Goal: Task Accomplishment & Management: Manage account settings

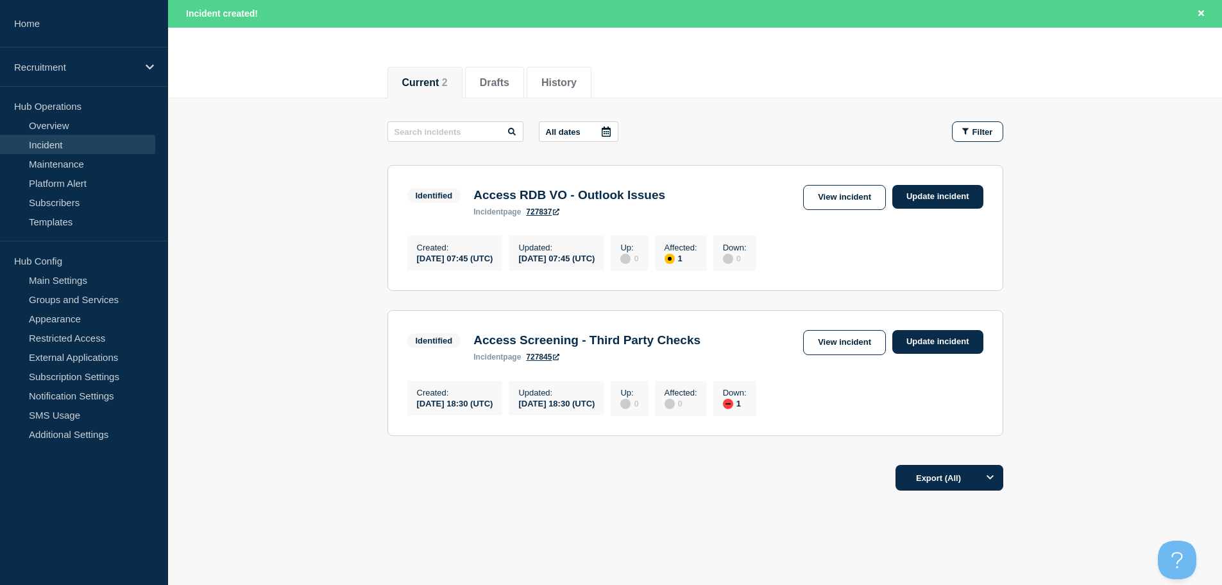
scroll to position [128, 0]
click at [950, 348] on link "Update incident" at bounding box center [938, 341] width 91 height 24
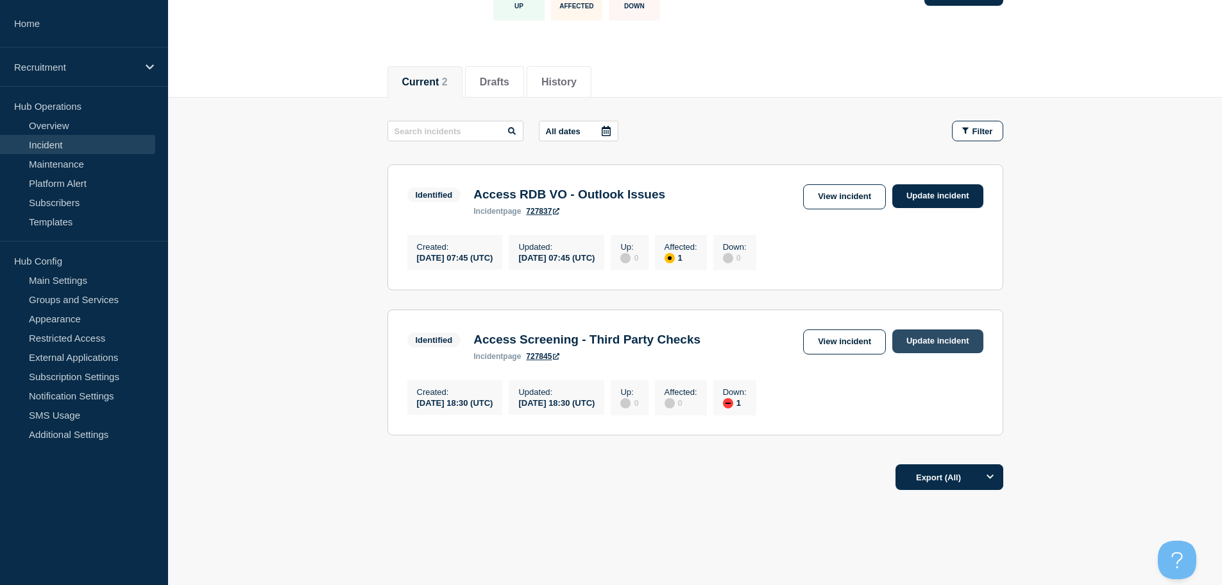
scroll to position [101, 0]
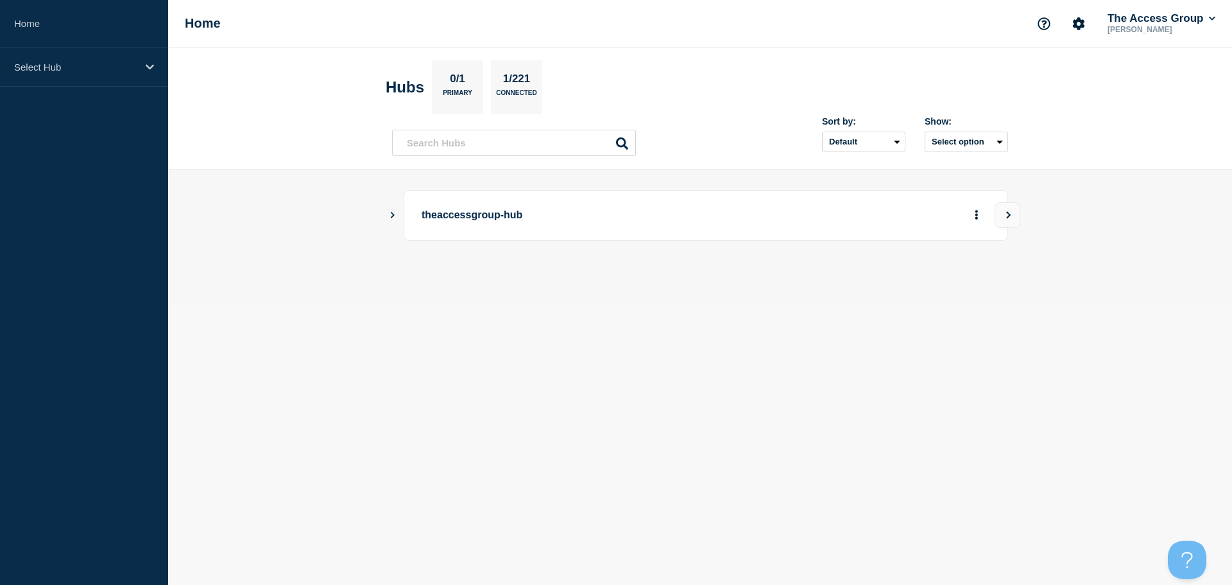
click at [393, 214] on icon "Show Connected Hubs" at bounding box center [393, 215] width 4 height 6
click at [942, 282] on button "See overview" at bounding box center [932, 280] width 68 height 26
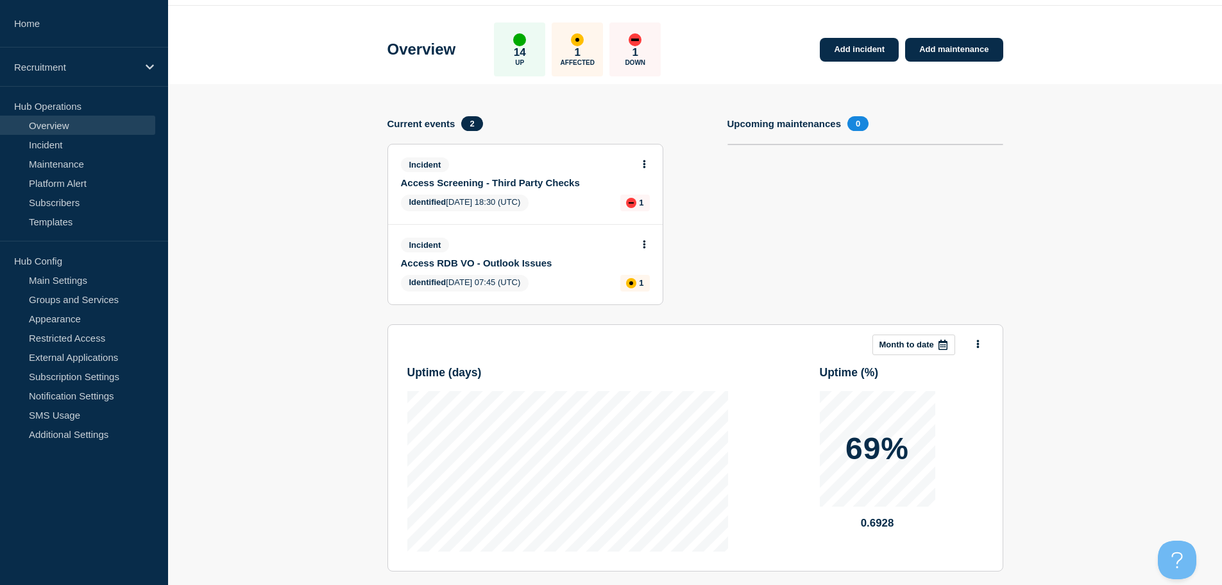
scroll to position [64, 0]
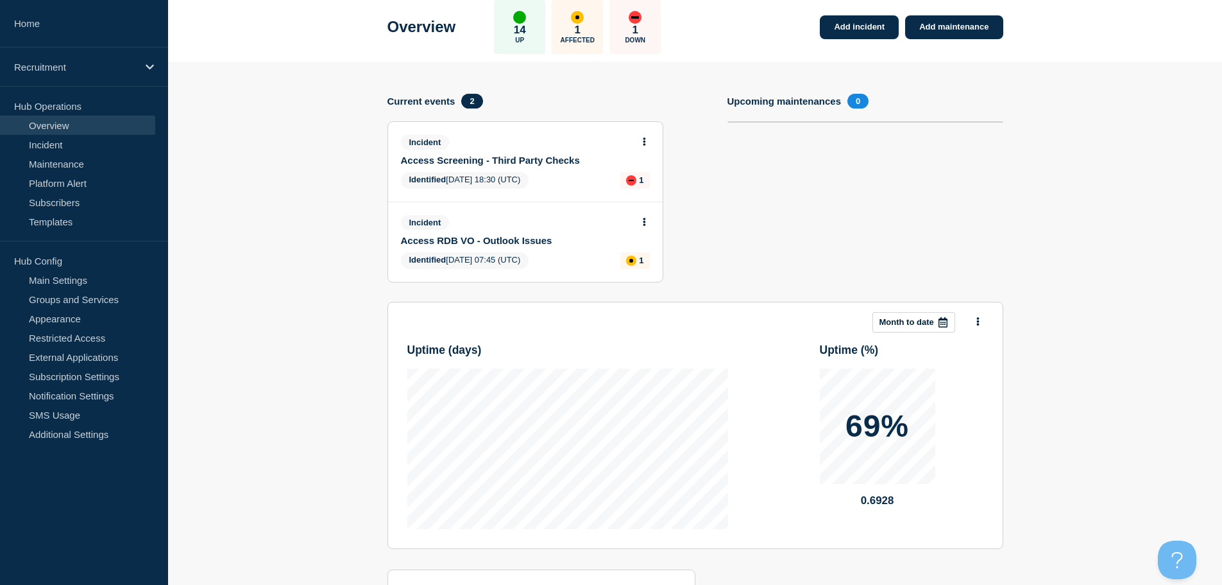
click at [642, 139] on button at bounding box center [644, 142] width 11 height 11
click at [642, 185] on link "Update incident" at bounding box center [644, 189] width 62 height 10
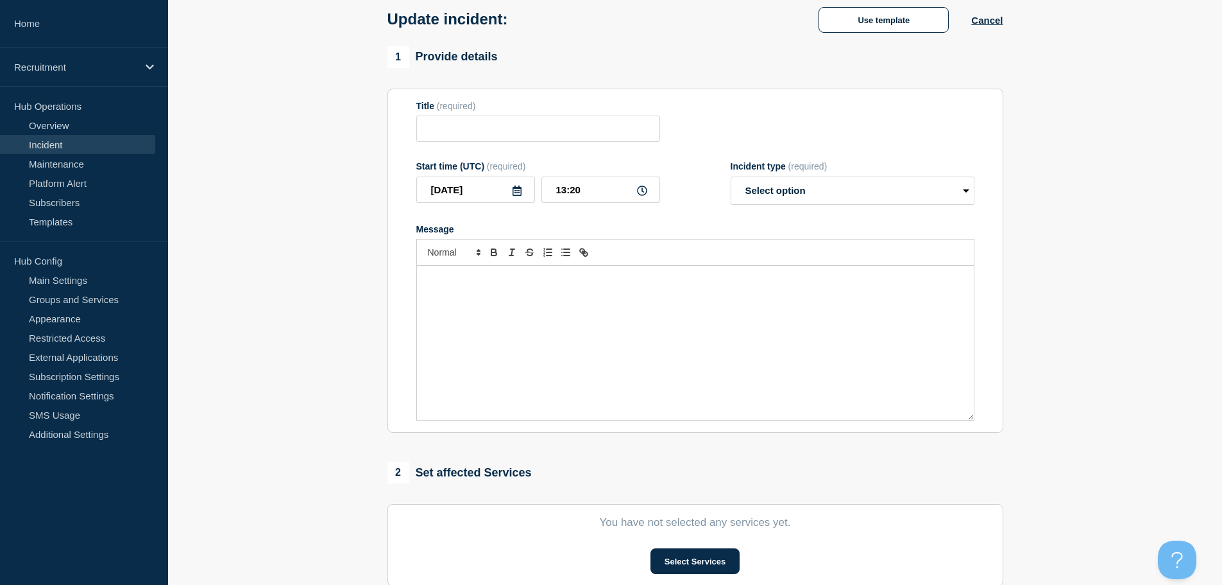
type input "Access Screening - Third Party Checks"
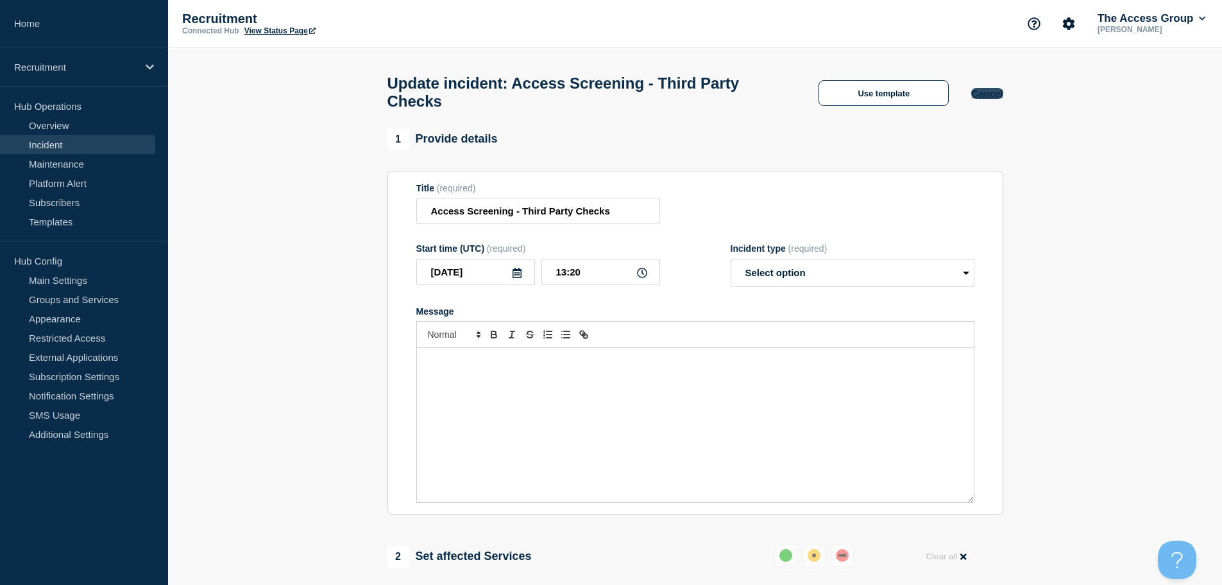
click at [995, 94] on button "Cancel" at bounding box center [987, 93] width 31 height 11
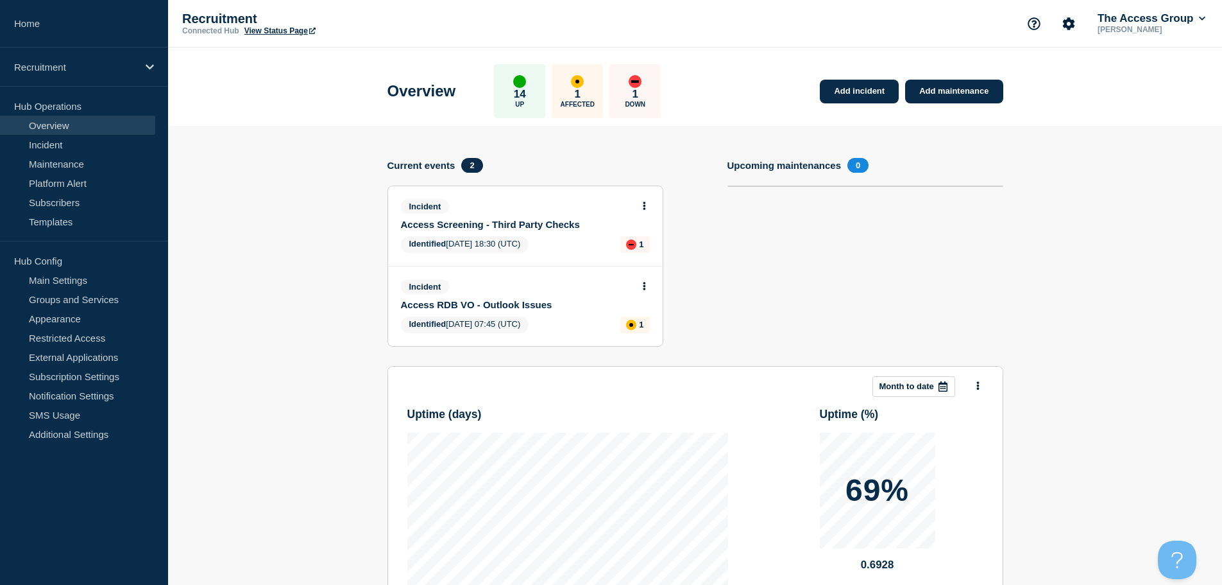
click at [559, 219] on link "Access Screening - Third Party Checks" at bounding box center [517, 224] width 232 height 11
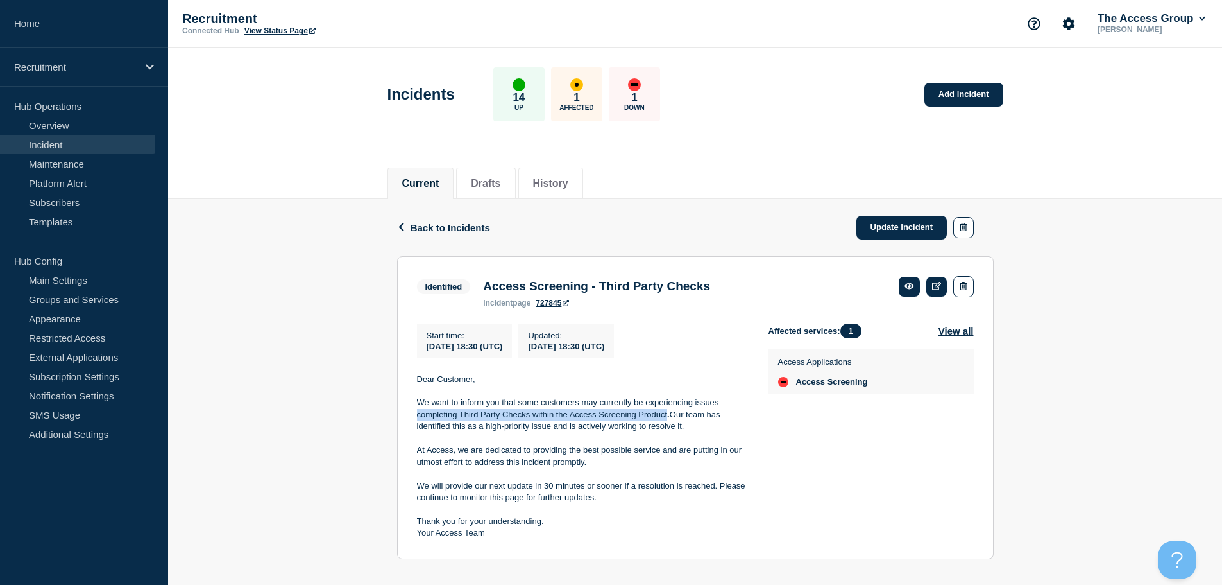
drag, startPoint x: 417, startPoint y: 420, endPoint x: 668, endPoint y: 419, distance: 250.9
click at [668, 419] on p "We want to inform you that some customers may currently be experiencing issues …" at bounding box center [582, 414] width 331 height 35
copy p "completing Third Party Checks within the Access Screening Product"
click at [911, 223] on link "Update incident" at bounding box center [902, 228] width 91 height 24
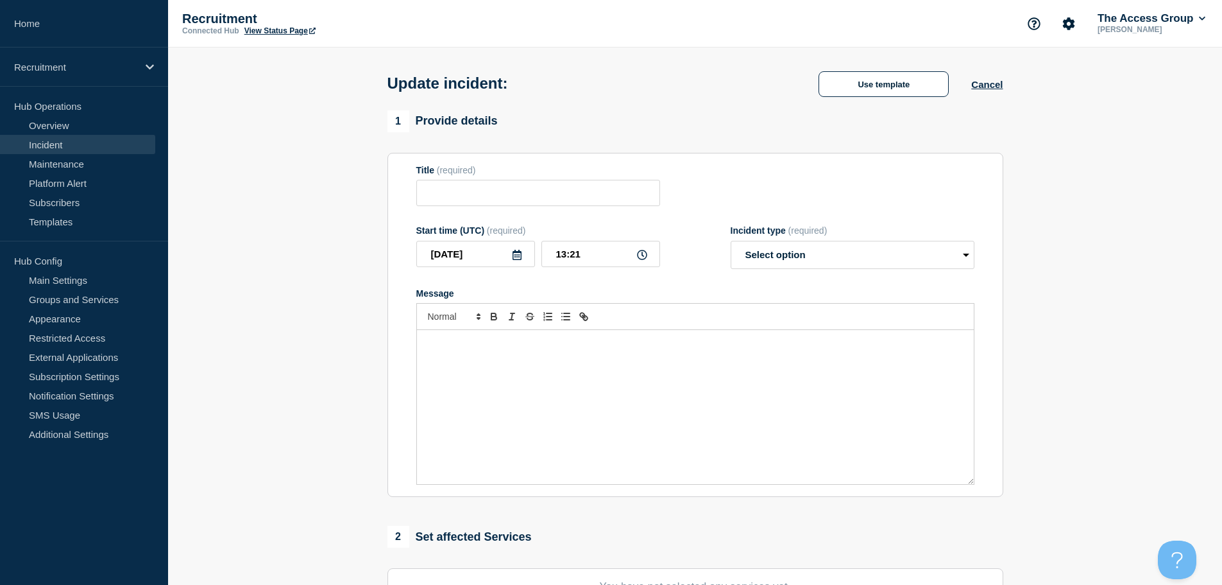
type input "Access Screening - Third Party Checks"
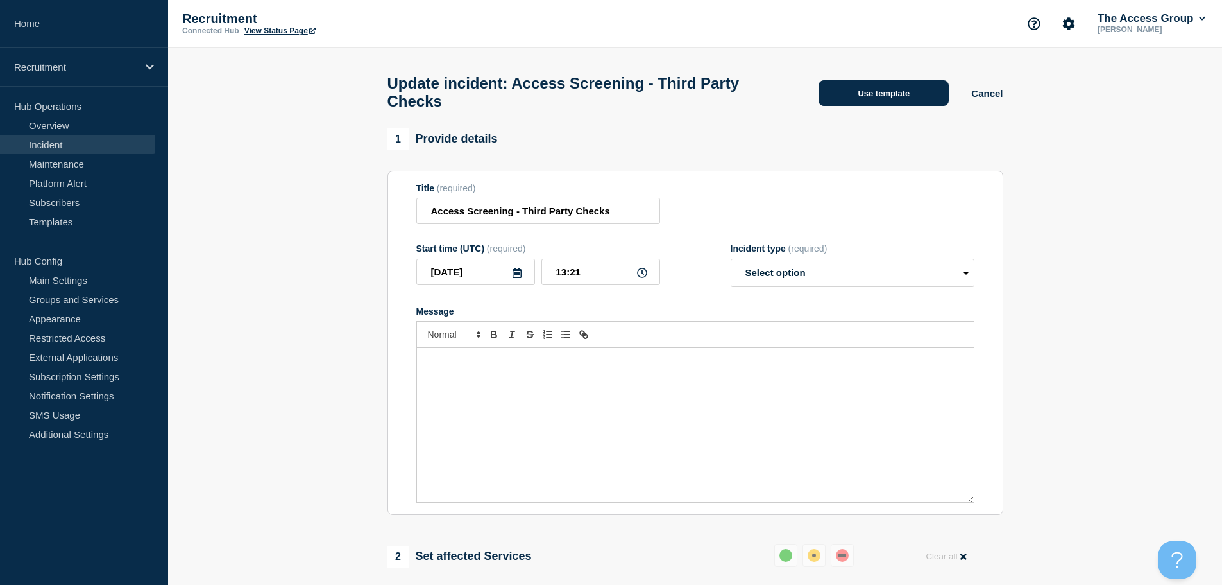
click at [909, 92] on button "Use template" at bounding box center [884, 93] width 130 height 26
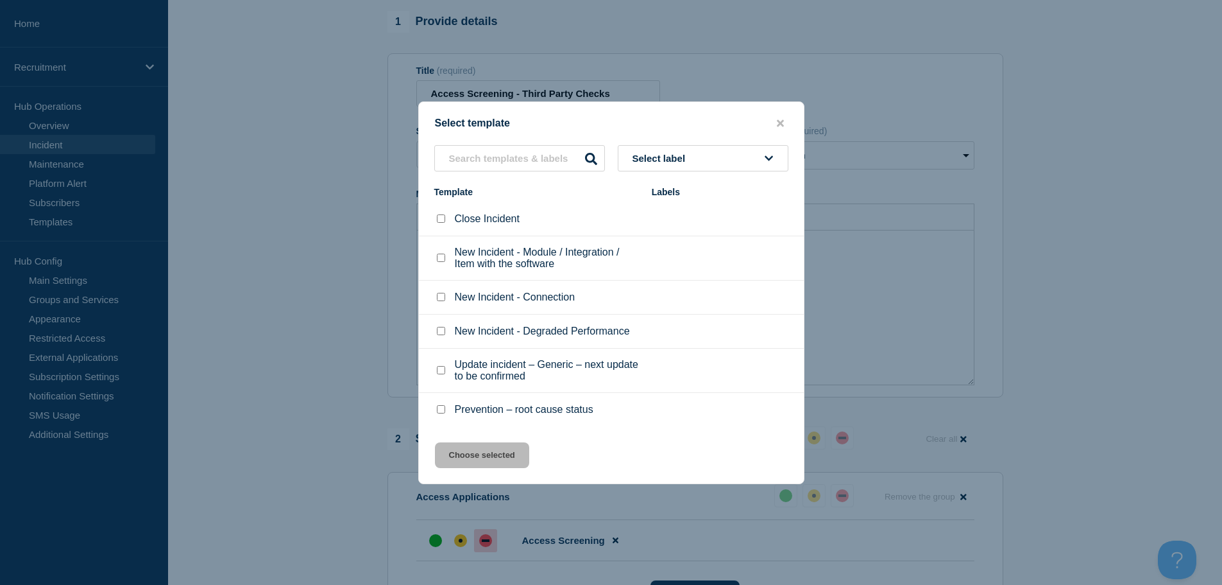
scroll to position [128, 0]
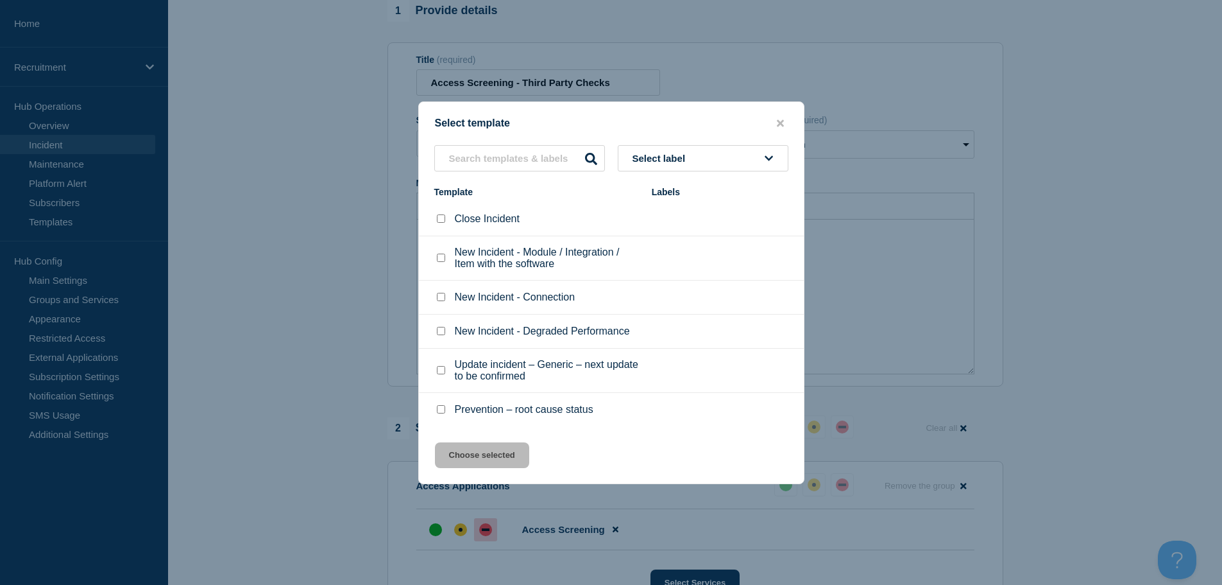
click at [445, 214] on div at bounding box center [440, 218] width 13 height 13
click at [443, 221] on input "Close Incident checkbox" at bounding box center [441, 218] width 8 height 8
checkbox input "true"
click at [504, 447] on button "Choose selected" at bounding box center [482, 455] width 94 height 26
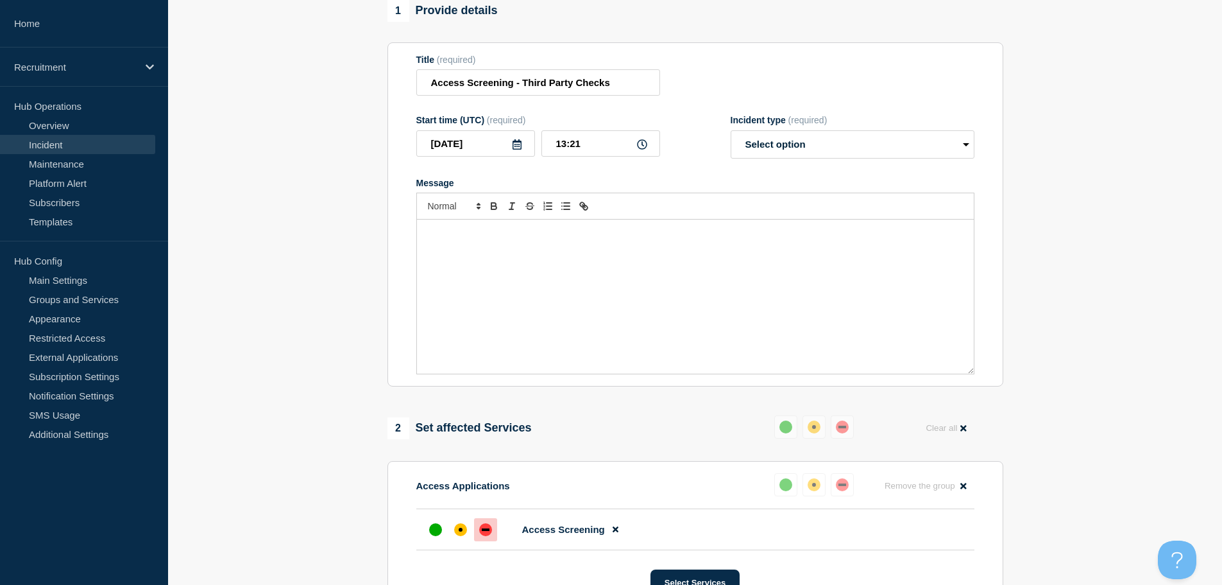
select select "resolved"
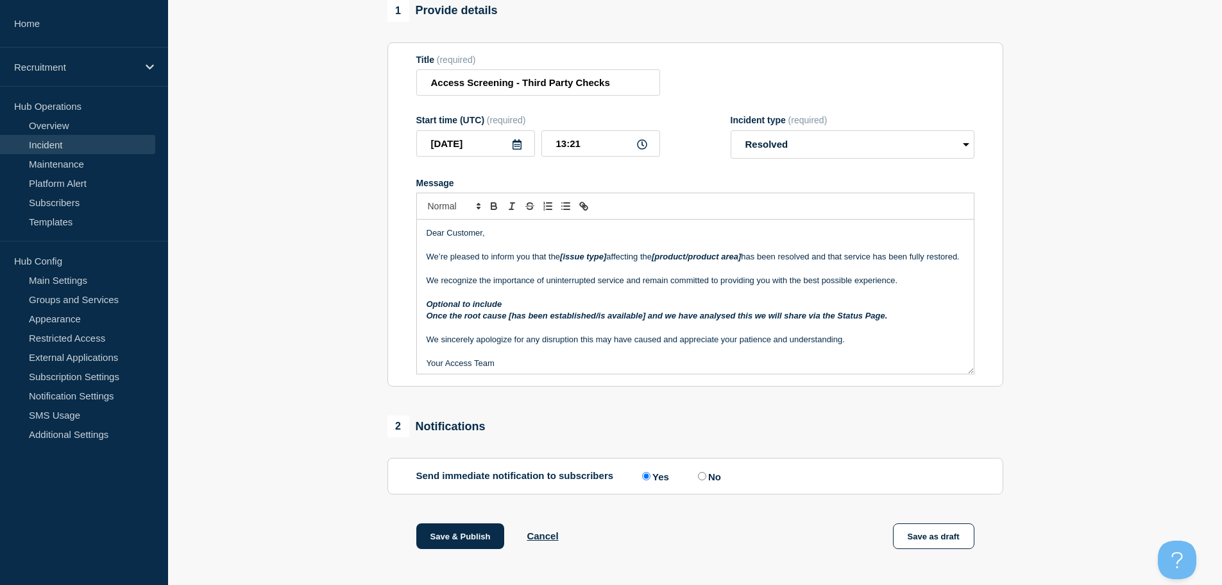
click at [563, 259] on em "[issue type]" at bounding box center [583, 257] width 46 height 10
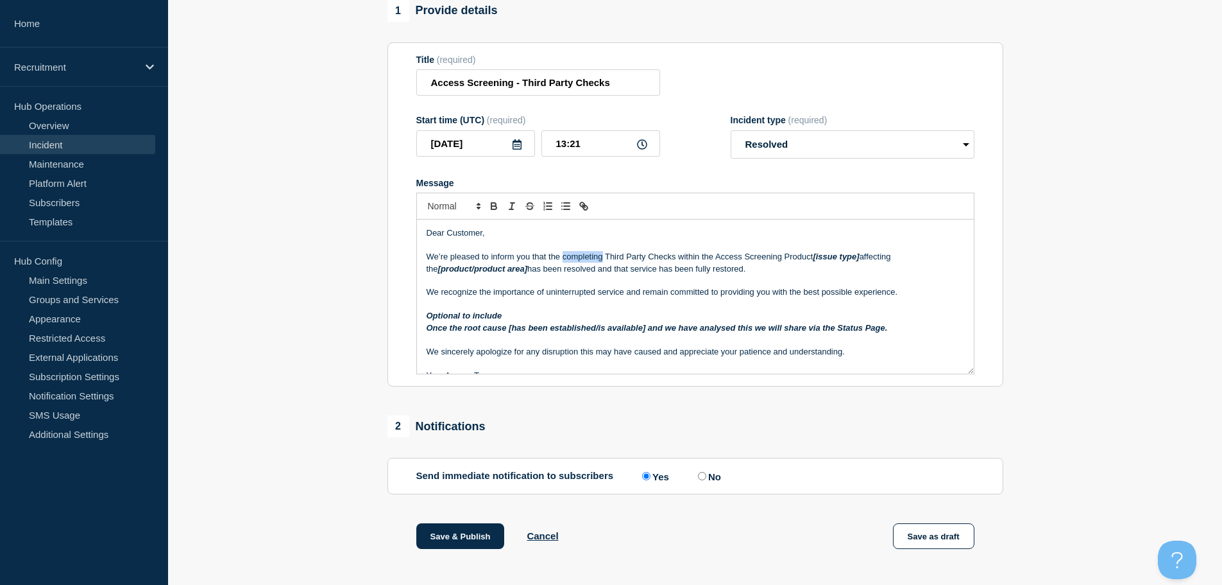
drag, startPoint x: 562, startPoint y: 261, endPoint x: 603, endPoint y: 261, distance: 40.4
click at [603, 261] on p "We’re pleased to inform you that the completing Third Party Checks within the A…" at bounding box center [696, 263] width 538 height 24
click at [633, 262] on p "We’re pleased to inform you that the Third Party Checks within the Access Scree…" at bounding box center [696, 263] width 538 height 24
drag, startPoint x: 793, startPoint y: 261, endPoint x: 839, endPoint y: 261, distance: 46.2
click at [839, 261] on em "[issue type]" at bounding box center [816, 257] width 46 height 10
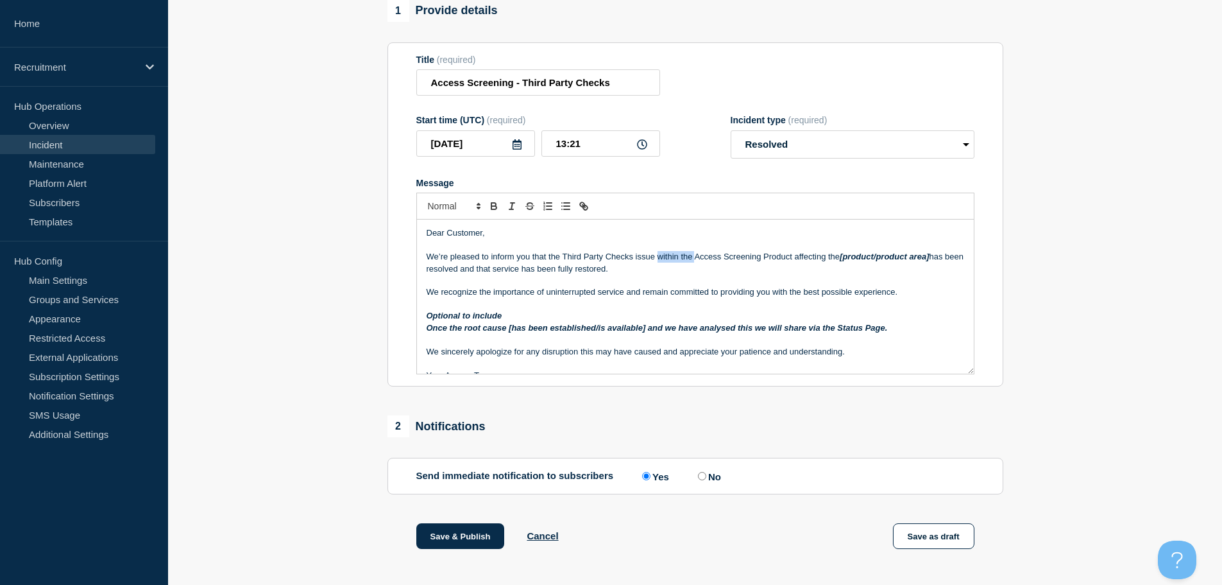
drag, startPoint x: 660, startPoint y: 261, endPoint x: 694, endPoint y: 262, distance: 34.0
click at [694, 262] on p "We’re pleased to inform you that the Third Party Checks issue within the Access…" at bounding box center [696, 263] width 538 height 24
drag, startPoint x: 658, startPoint y: 264, endPoint x: 757, endPoint y: 263, distance: 98.2
click at [757, 263] on p "We’re pleased to inform you that the Third Party Checks issue Access Screening …" at bounding box center [696, 263] width 538 height 24
drag, startPoint x: 706, startPoint y: 262, endPoint x: 796, endPoint y: 262, distance: 90.5
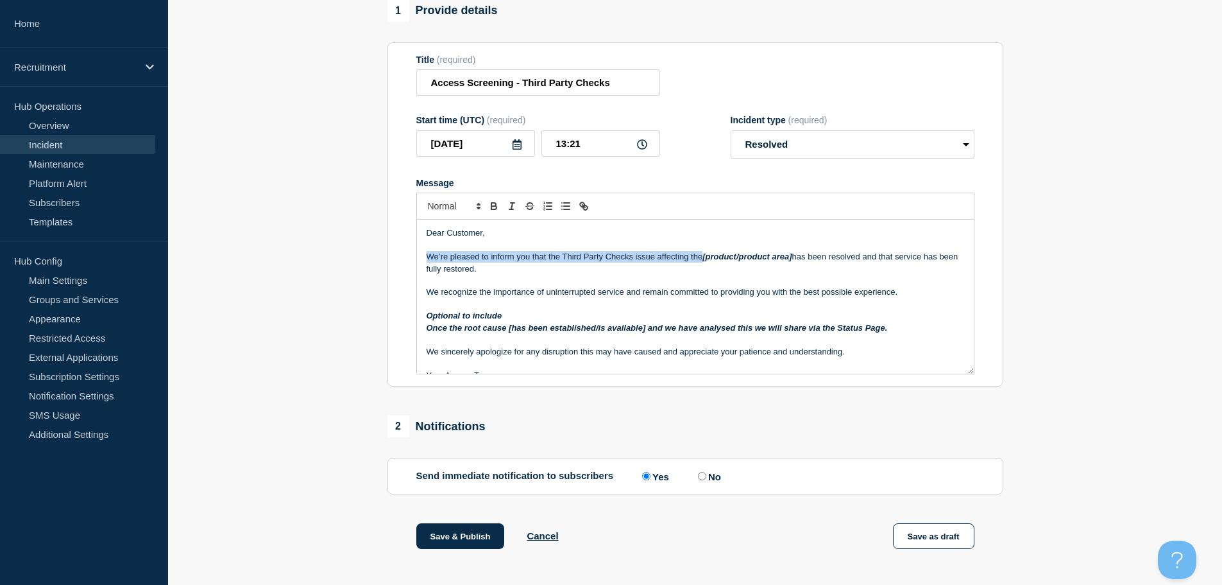
click at [792, 261] on em "[product/product area]" at bounding box center [747, 257] width 89 height 10
drag, startPoint x: 527, startPoint y: 320, endPoint x: 423, endPoint y: 320, distance: 104.0
click at [423, 320] on div "Dear Customer, We’re pleased to inform you that the Third Party Checks issue af…" at bounding box center [695, 296] width 557 height 154
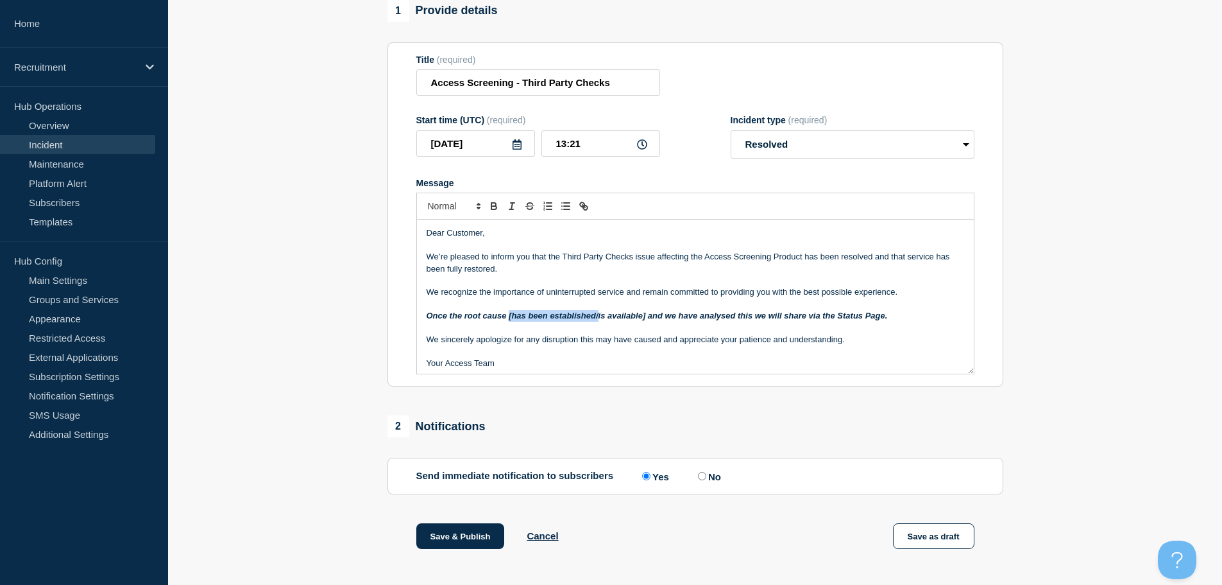
drag, startPoint x: 598, startPoint y: 323, endPoint x: 510, endPoint y: 324, distance: 87.9
click at [510, 320] on em "Once the root cause [has been established/is available] and we have analysed th…" at bounding box center [657, 316] width 461 height 10
click at [557, 320] on em "Once the root cause is available] and we have analysed this we will share via t…" at bounding box center [613, 316] width 372 height 10
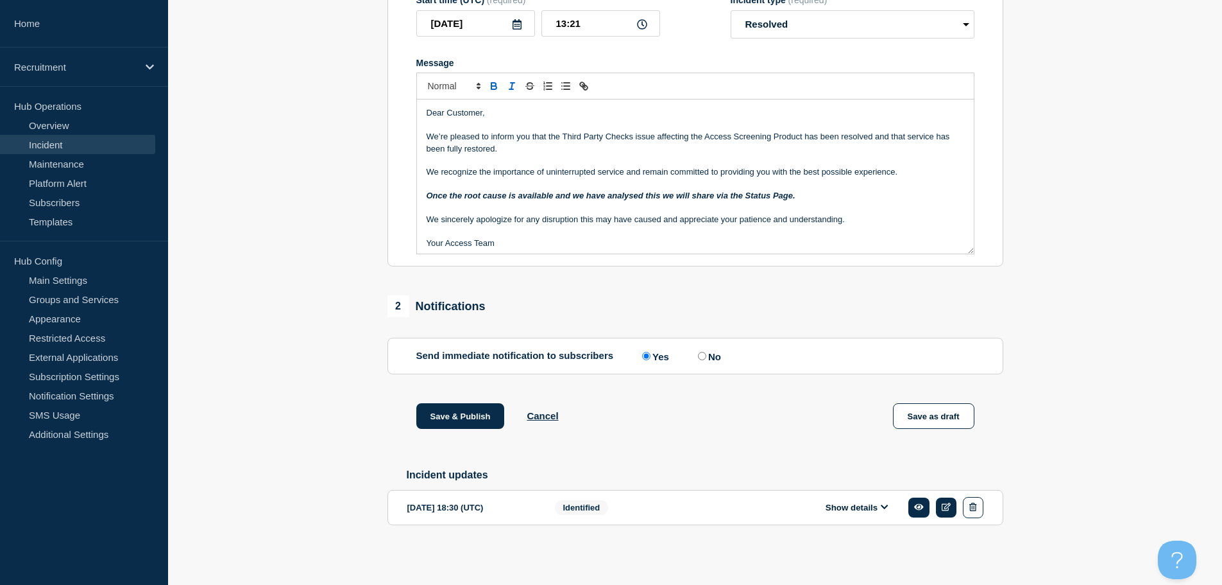
scroll to position [258, 0]
click at [470, 415] on button "Save & Publish" at bounding box center [460, 416] width 89 height 26
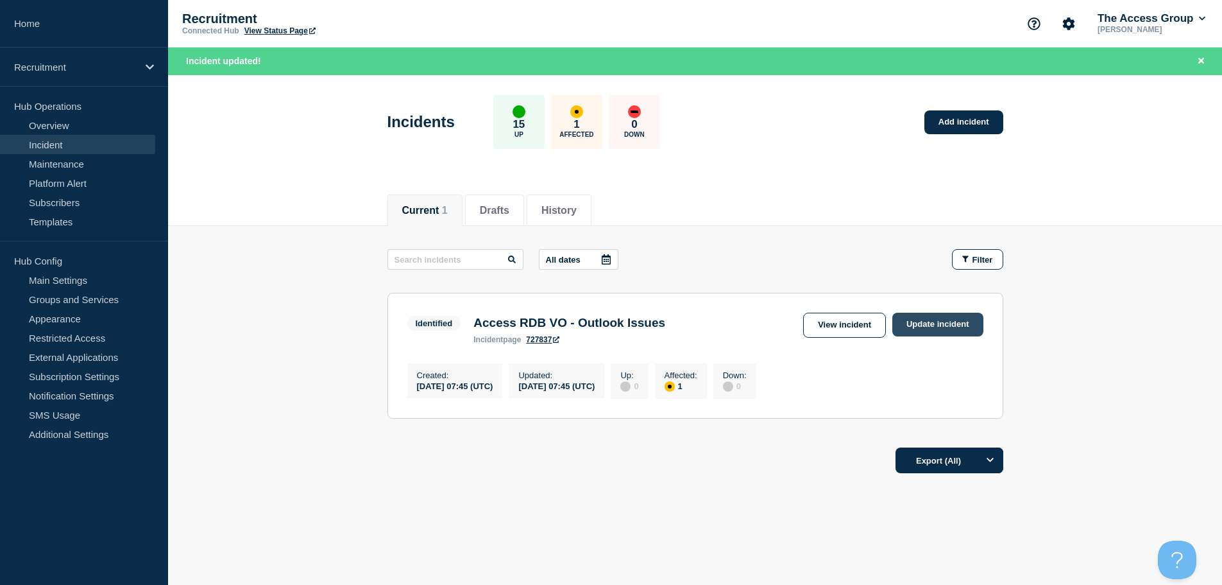
click at [945, 322] on link "Update incident" at bounding box center [938, 325] width 91 height 24
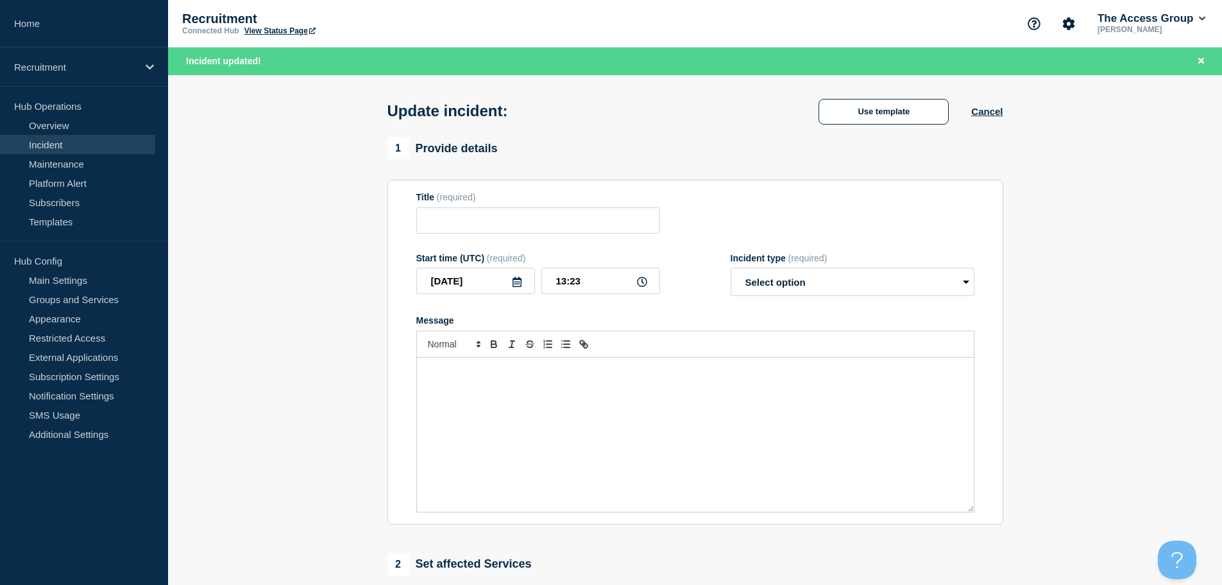
type input "Access RDB VO - Outlook Issues"
click at [848, 296] on select "Select option Investigating Identified Monitoring Resolved" at bounding box center [853, 282] width 244 height 28
select select "identified"
click at [731, 292] on select "Select option Investigating Identified Monitoring Resolved" at bounding box center [853, 282] width 244 height 28
click at [762, 409] on div "Message" at bounding box center [695, 434] width 557 height 154
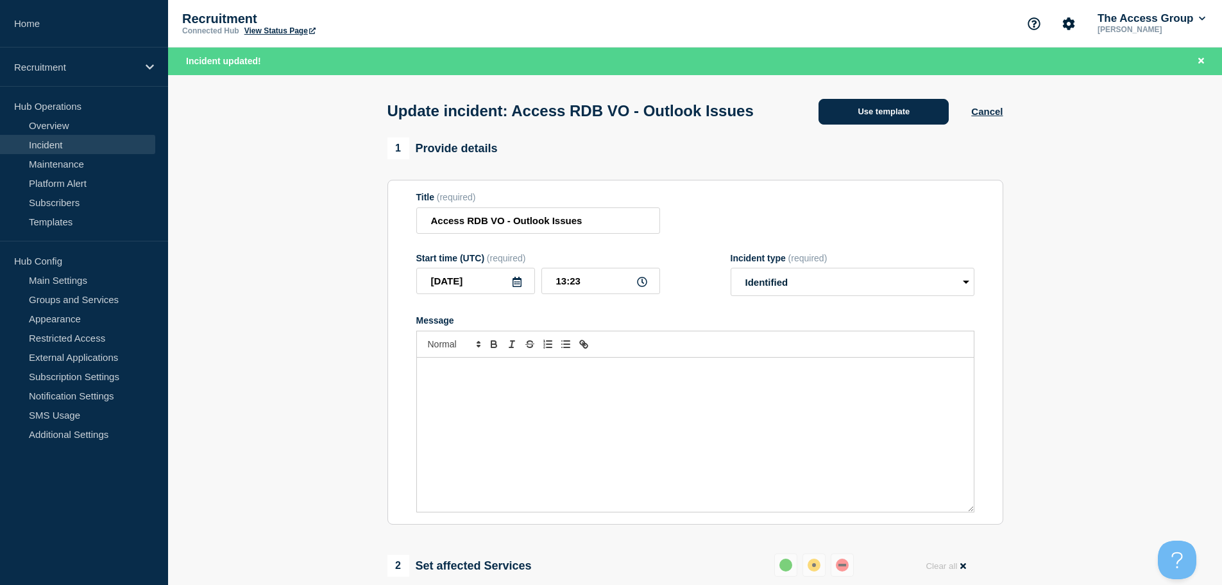
click at [907, 124] on button "Use template" at bounding box center [884, 112] width 130 height 26
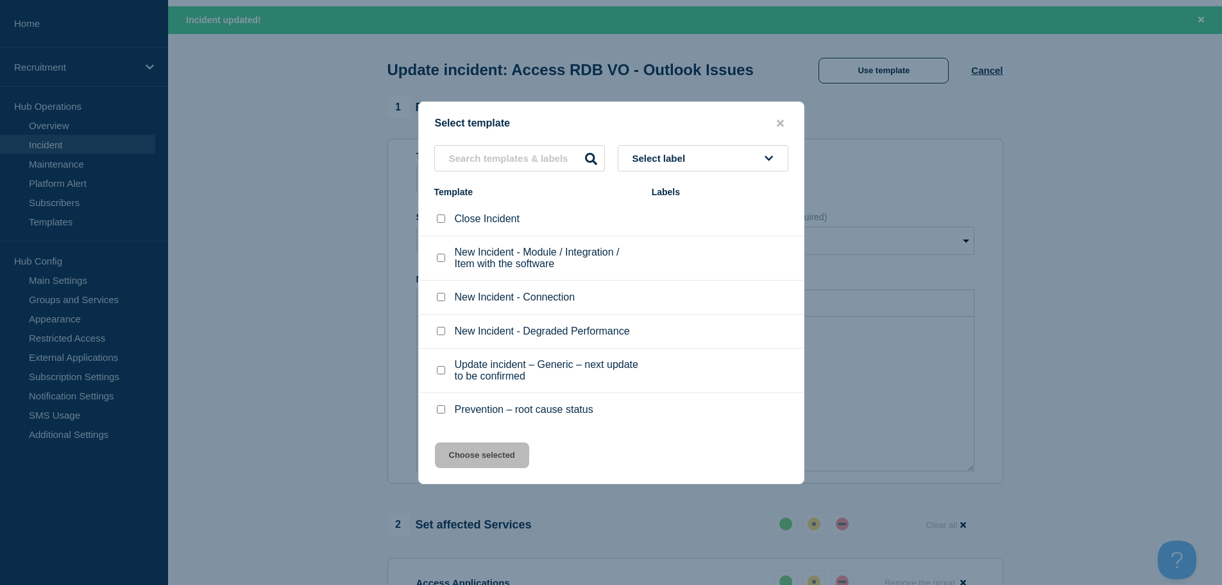
scroll to position [64, 0]
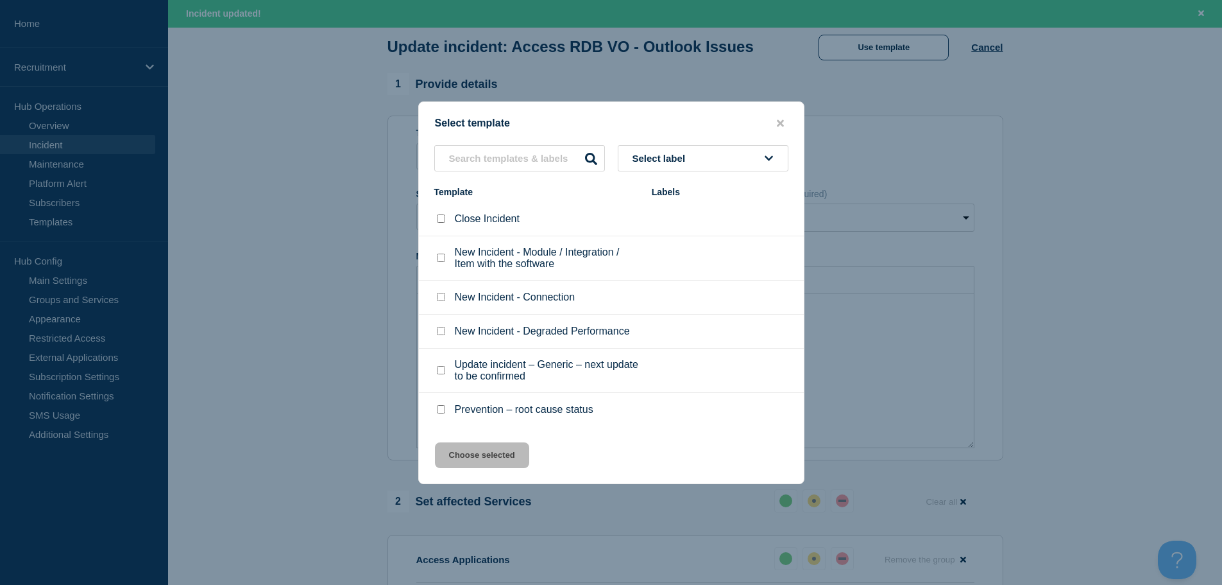
click at [439, 369] on input "Update incident – Generic – next update to be confirmed checkbox" at bounding box center [441, 370] width 8 height 8
checkbox input "true"
click at [479, 458] on button "Choose selected" at bounding box center [482, 455] width 94 height 26
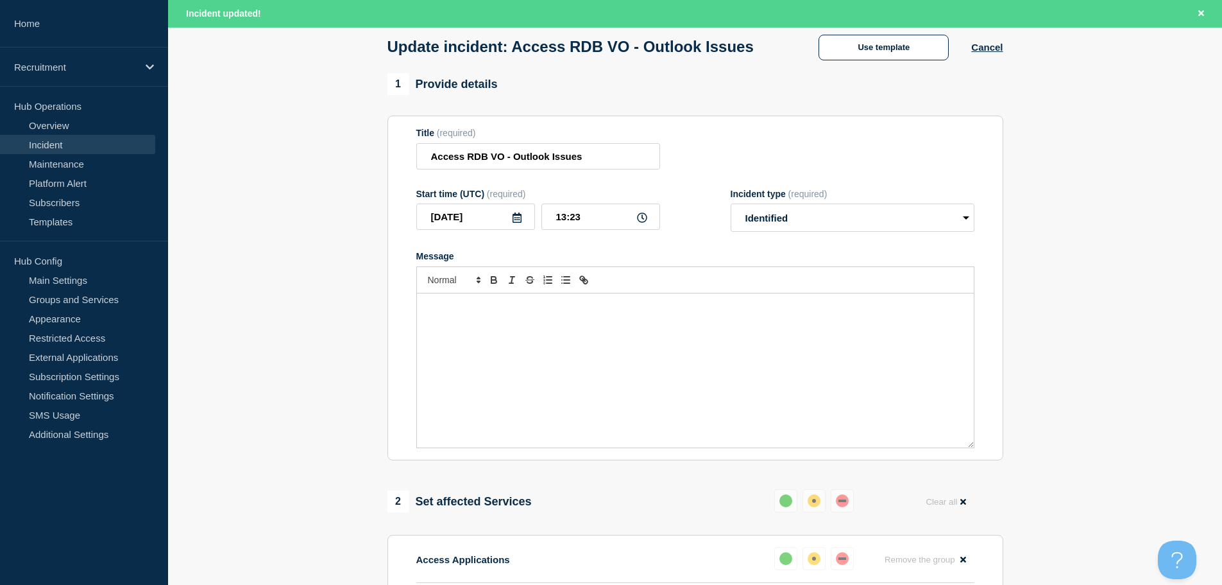
select select "investigating"
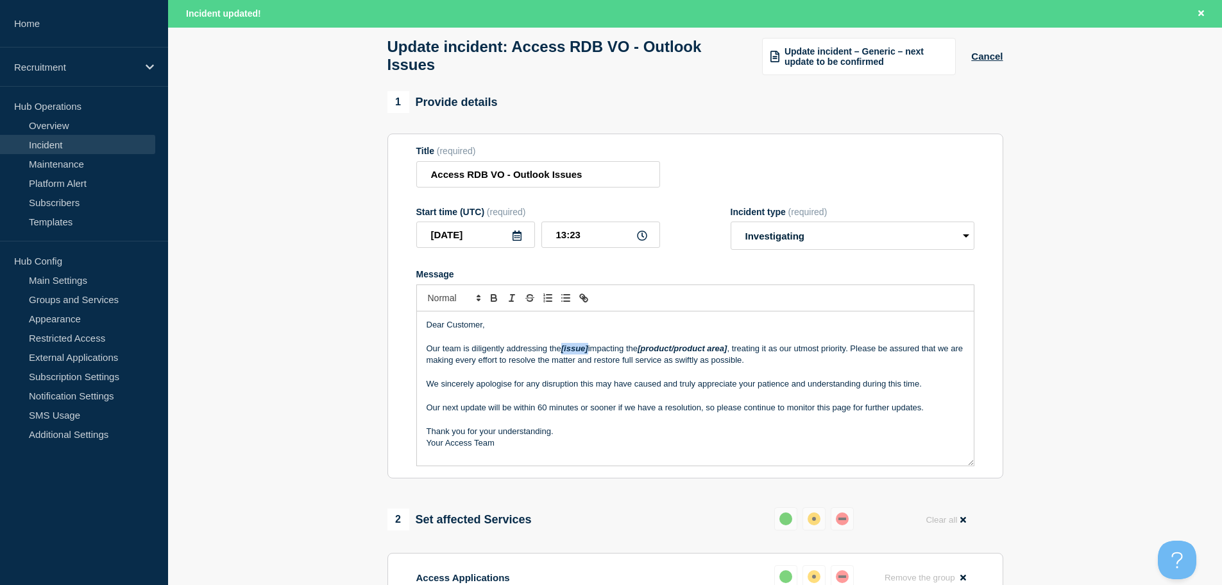
drag, startPoint x: 565, startPoint y: 352, endPoint x: 591, endPoint y: 355, distance: 26.4
click at [588, 353] on em "[issue]" at bounding box center [575, 348] width 27 height 10
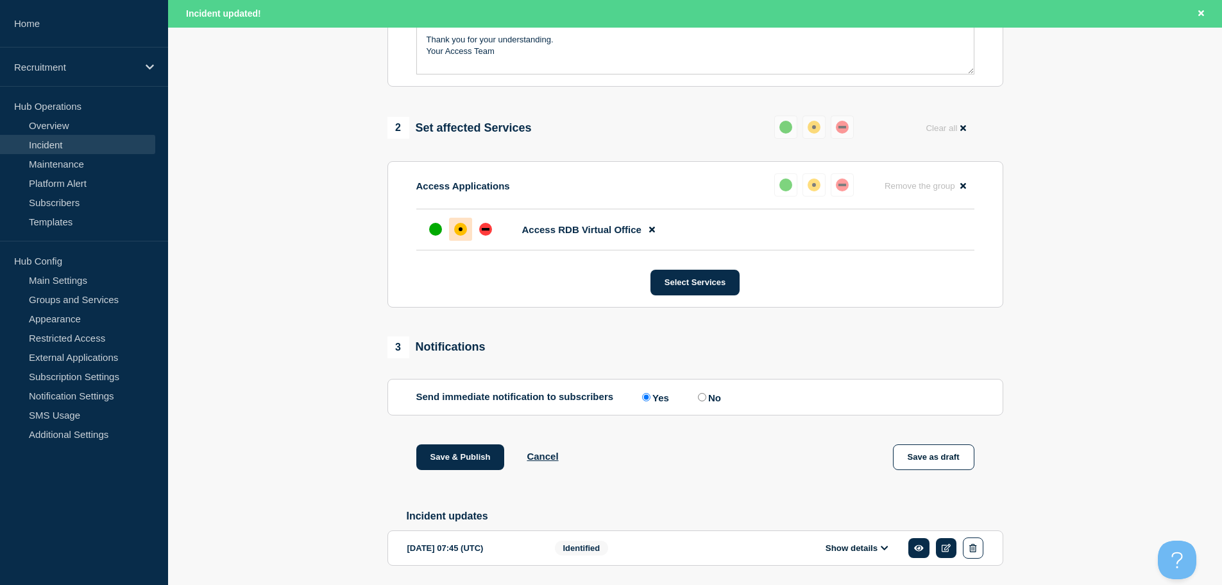
scroll to position [506, 0]
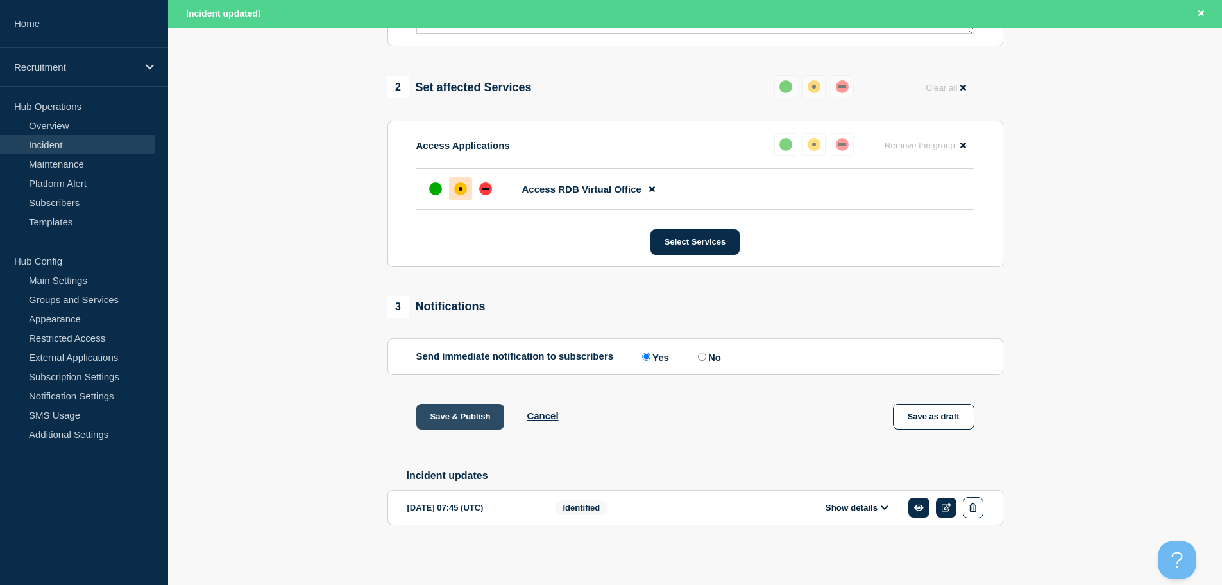
click at [452, 410] on button "Save & Publish" at bounding box center [460, 417] width 89 height 26
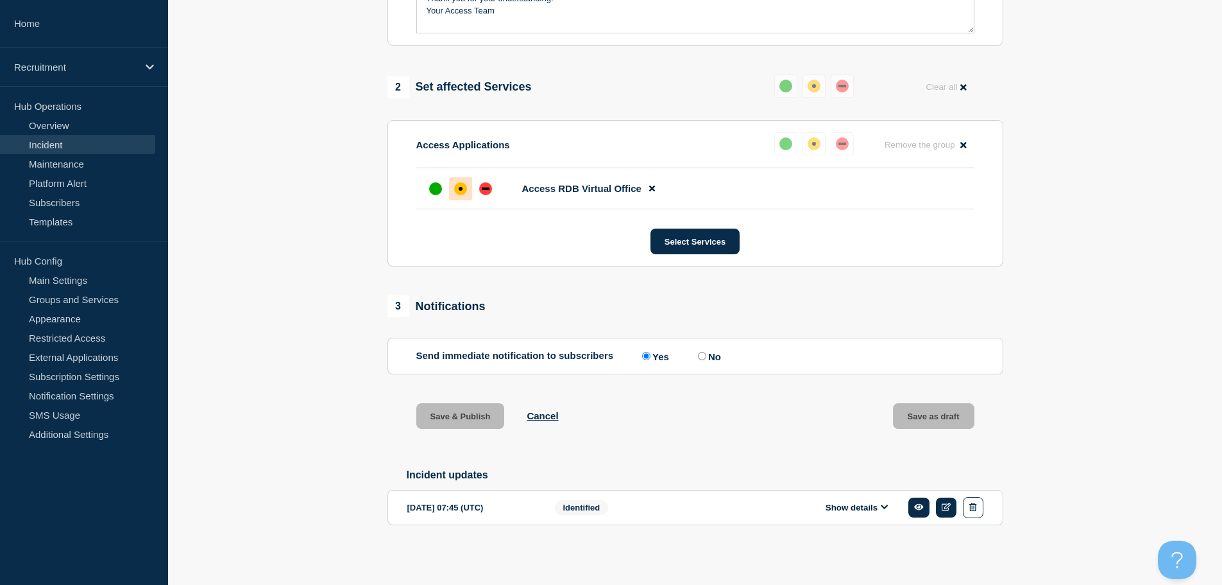
scroll to position [478, 0]
